Goal: Check status: Check status

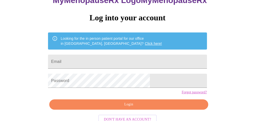
scroll to position [50, 0]
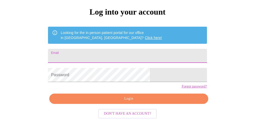
click at [96, 49] on input "Email" at bounding box center [127, 56] width 158 height 14
type input "matwell44@gmail.com"
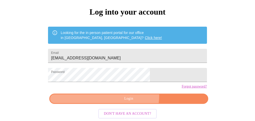
click at [132, 98] on span "Login" at bounding box center [128, 99] width 147 height 6
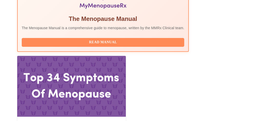
scroll to position [202, 0]
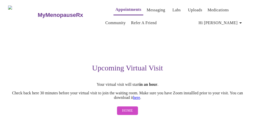
scroll to position [5, 0]
